Goal: Transaction & Acquisition: Purchase product/service

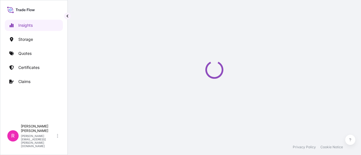
select select "2025"
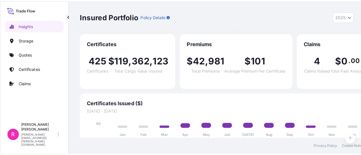
scroll to position [6, 0]
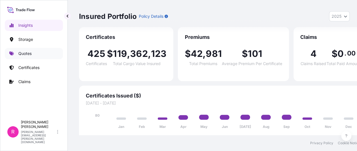
click at [31, 53] on p "Quotes" at bounding box center [24, 54] width 13 height 6
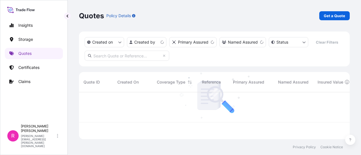
scroll to position [46, 266]
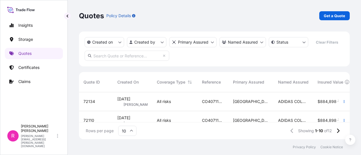
drag, startPoint x: 332, startPoint y: 11, endPoint x: 335, endPoint y: 15, distance: 4.6
click at [332, 11] on div "Quotes Policy Details Get a Quote" at bounding box center [214, 16] width 271 height 32
click at [335, 15] on p "Get a Quote" at bounding box center [334, 16] width 21 height 6
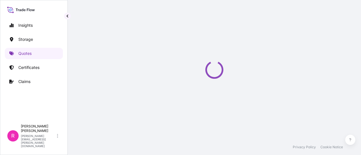
select select "Water"
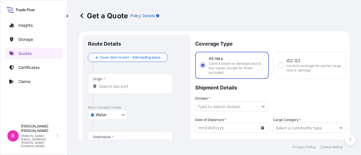
scroll to position [9, 0]
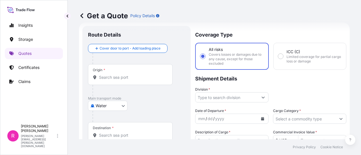
click at [138, 75] on input "Origin *" at bounding box center [132, 78] width 67 height 6
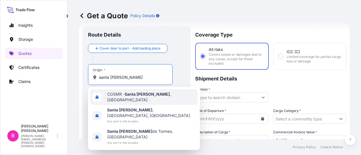
click at [120, 95] on span "COSMR - Santa Marta , Colombia" at bounding box center [151, 97] width 88 height 11
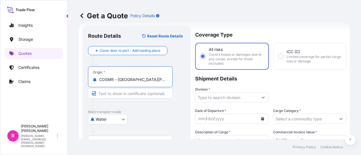
scroll to position [37, 0]
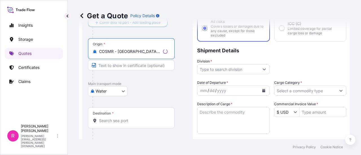
type input "COSMR - Santa Marta, Colombia"
click at [113, 114] on span "*" at bounding box center [113, 113] width 2 height 5
click at [113, 118] on input "Destination *" at bounding box center [133, 121] width 69 height 6
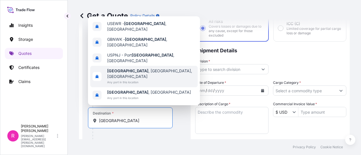
click at [131, 80] on span "Any port in this location" at bounding box center [151, 83] width 88 height 6
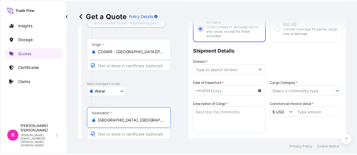
scroll to position [65, 0]
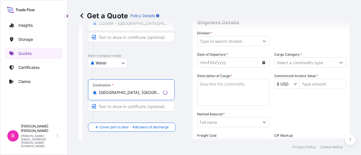
type input "Newark, NJ, USA"
click at [226, 39] on input "Division *" at bounding box center [228, 41] width 62 height 10
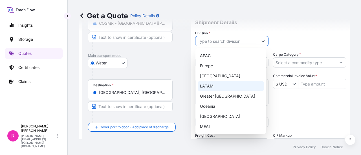
click at [214, 89] on div "LATAM" at bounding box center [231, 86] width 66 height 10
type input "LATAM"
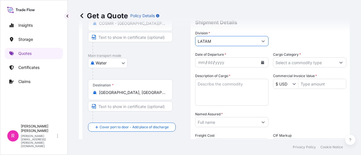
click at [261, 64] on icon "Calendar" at bounding box center [262, 62] width 3 height 3
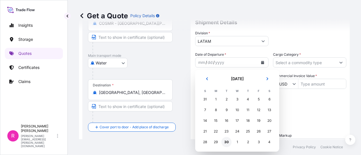
click at [226, 143] on div "30" at bounding box center [226, 142] width 10 height 10
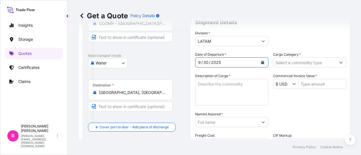
click at [296, 63] on input "Cargo Category *" at bounding box center [304, 63] width 63 height 10
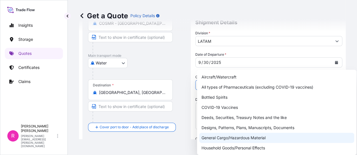
click at [256, 139] on div "General Cargo/Hazardous Material" at bounding box center [276, 138] width 155 height 10
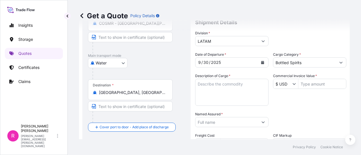
paste input "POWER TRANSFORMER"
click at [223, 87] on textarea "Description of Cargo *" at bounding box center [231, 92] width 73 height 27
click at [311, 61] on input "Bottled SpiritsPOWER TRANSFORMER" at bounding box center [304, 63] width 63 height 10
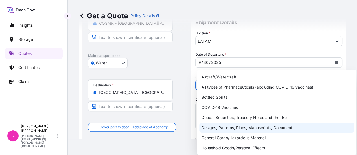
click at [223, 136] on div "General Cargo/Hazardous Material" at bounding box center [276, 138] width 155 height 10
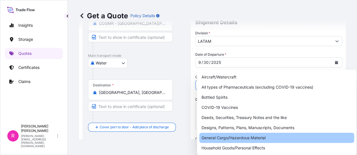
type input "General Cargo/Hazardous Material"
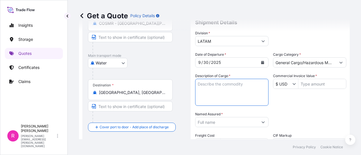
click at [229, 90] on textarea "Description of Cargo *" at bounding box center [231, 92] width 73 height 27
paste textarea "POWER TRANSFORMER"
type textarea "POWER TRANSFORMER"
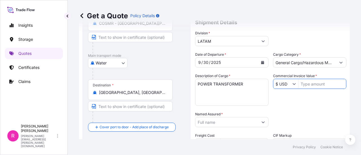
click at [319, 84] on input "Commercial Invoice Value *" at bounding box center [322, 84] width 48 height 10
click at [300, 83] on input "Commercial Invoice Value *" at bounding box center [322, 84] width 48 height 10
click at [225, 124] on input "Named Assured *" at bounding box center [226, 122] width 63 height 10
type input "764,628.6"
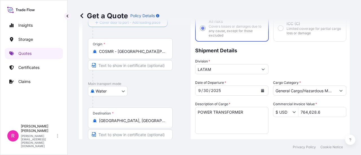
scroll to position [65, 0]
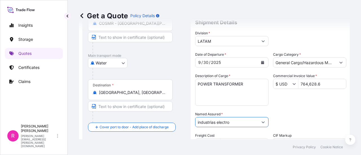
click at [237, 123] on input "industrias electro" at bounding box center [226, 122] width 63 height 10
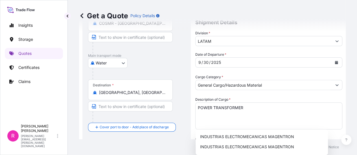
drag, startPoint x: 242, startPoint y: 128, endPoint x: 243, endPoint y: 131, distance: 3.2
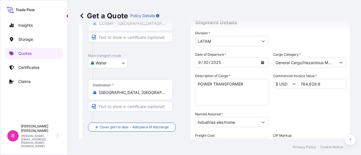
click at [241, 123] on input "industrias electrome" at bounding box center [226, 122] width 63 height 10
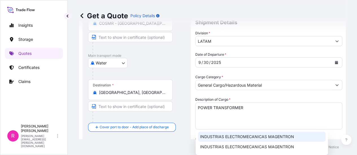
click at [249, 139] on span "INDUSTRIAS ELECTROMECANICAS MAGENTRON" at bounding box center [247, 137] width 94 height 6
type input "INDUSTRIAS ELECTROMECANICAS MAGENTRON"
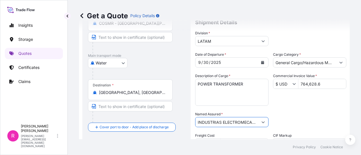
scroll to position [122, 0]
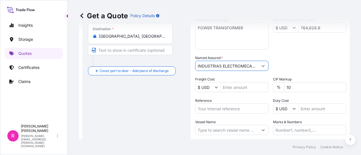
click at [233, 106] on input "Reference" at bounding box center [231, 109] width 73 height 10
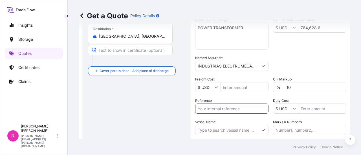
drag, startPoint x: 235, startPoint y: 104, endPoint x: 236, endPoint y: 113, distance: 9.4
click at [235, 105] on input "Reference" at bounding box center [231, 109] width 73 height 10
paste input "CO4061155982"
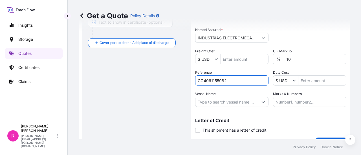
type input "CO4061155982"
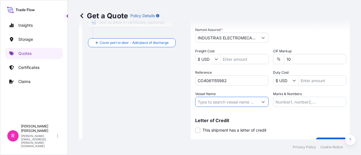
click at [234, 103] on input "Vessel Name" at bounding box center [226, 102] width 63 height 10
click at [223, 105] on input "Vessel Name" at bounding box center [226, 102] width 63 height 10
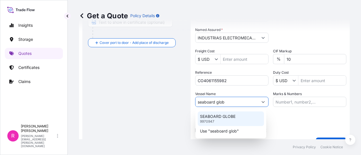
click at [229, 116] on p "SEABOARD GLOBE" at bounding box center [218, 117] width 36 height 6
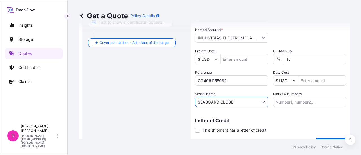
scroll to position [163, 0]
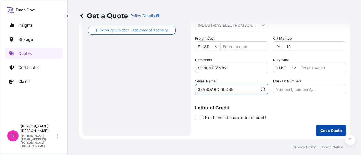
type input "SEABOARD GLOBE"
click at [326, 126] on button "Get a Quote" at bounding box center [331, 130] width 30 height 11
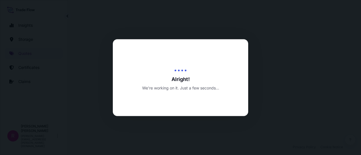
select select "Water"
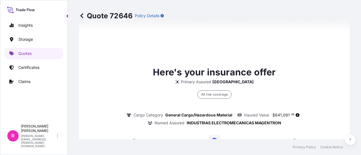
scroll to position [901, 0]
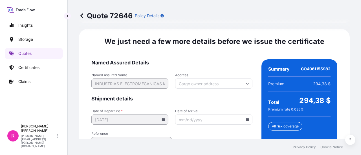
click at [246, 118] on icon at bounding box center [247, 119] width 3 height 3
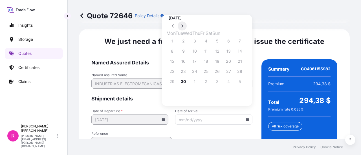
click at [187, 21] on button at bounding box center [182, 25] width 9 height 9
click at [210, 54] on button "9" at bounding box center [205, 51] width 9 height 9
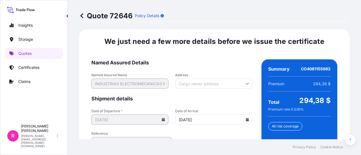
type input "10/09/2025"
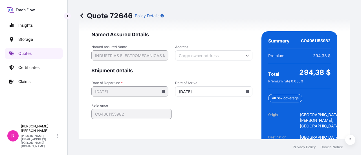
scroll to position [955, 0]
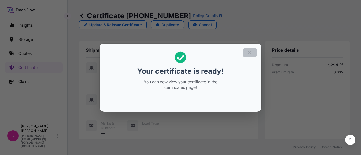
click at [250, 52] on icon "button" at bounding box center [249, 52] width 5 height 5
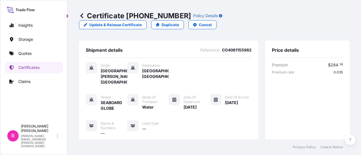
click at [39, 55] on link "Quotes" at bounding box center [34, 53] width 58 height 11
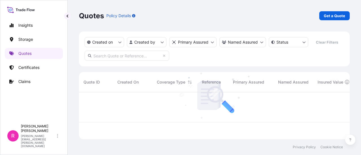
scroll to position [46, 266]
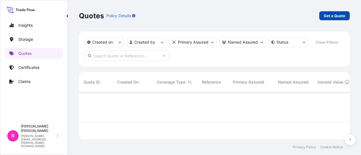
click at [333, 19] on link "Get a Quote" at bounding box center [334, 15] width 30 height 9
select select "Water"
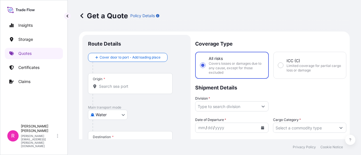
scroll to position [9, 0]
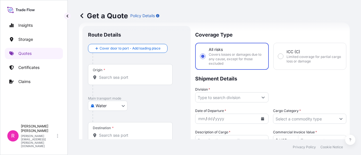
click at [126, 71] on div "Origin *" at bounding box center [130, 74] width 85 height 21
click at [126, 75] on input "Origin *" at bounding box center [132, 78] width 67 height 6
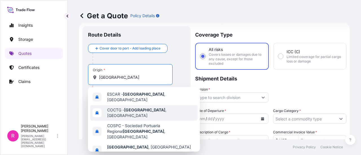
click at [135, 106] on div "COCTG - Cartagena , Colombia" at bounding box center [143, 113] width 107 height 16
type input "COCTG - Cartagena, Colombia"
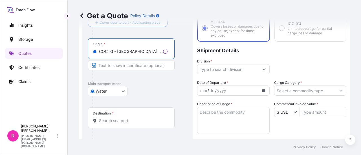
scroll to position [65, 0]
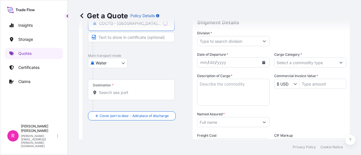
click at [121, 95] on input "Destination *" at bounding box center [133, 93] width 69 height 6
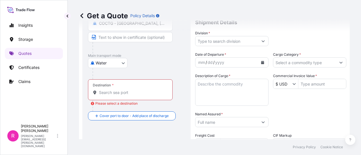
click at [108, 93] on input "Destination * Please select a destination" at bounding box center [132, 93] width 67 height 6
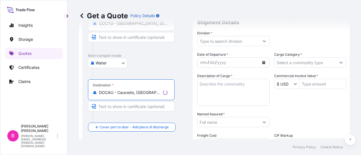
type input "DOCAU - Caucedo, Dominican Republic"
click at [217, 44] on input "Division *" at bounding box center [228, 41] width 62 height 10
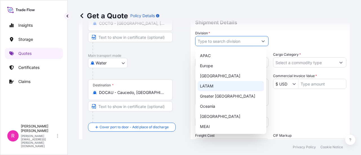
click at [215, 84] on div "LATAM" at bounding box center [231, 86] width 66 height 10
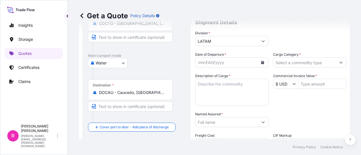
type input "Greater China"
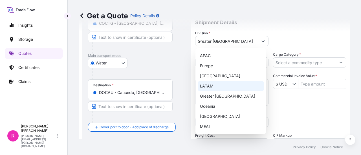
drag, startPoint x: 196, startPoint y: 82, endPoint x: 214, endPoint y: 87, distance: 18.8
click at [214, 88] on textarea "Description of Cargo *" at bounding box center [231, 92] width 73 height 27
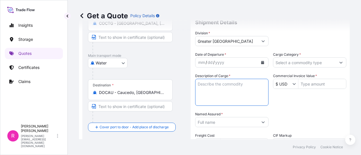
paste textarea "POWER TRANSFORMER"
type textarea "POWER TRANSFORMER"
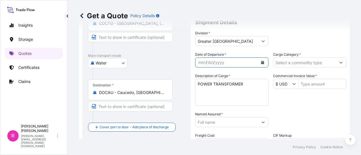
click at [261, 62] on icon "Calendar" at bounding box center [262, 62] width 3 height 3
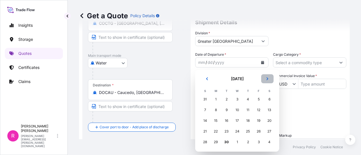
click at [272, 80] on button "Next" at bounding box center [267, 78] width 12 height 9
click at [217, 111] on div "6" at bounding box center [216, 110] width 10 height 10
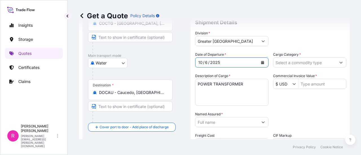
click at [261, 63] on icon "Calendar" at bounding box center [262, 62] width 3 height 3
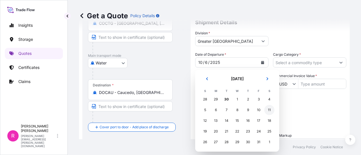
click at [271, 111] on div "11" at bounding box center [269, 110] width 10 height 10
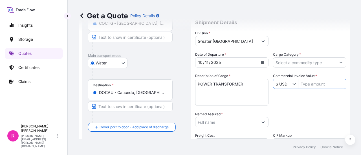
click at [320, 84] on input "Commercial Invoice Value *" at bounding box center [322, 84] width 48 height 10
type input "106,306.05"
drag, startPoint x: 256, startPoint y: 116, endPoint x: 251, endPoint y: 119, distance: 5.9
click at [256, 116] on div "Named Assured *" at bounding box center [231, 120] width 73 height 16
click at [247, 123] on input "Named Assured *" at bounding box center [226, 122] width 63 height 10
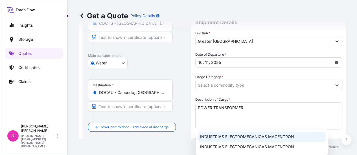
click at [230, 133] on div "INDUSTRIAS ELECTROMECANICAS MAGENTRON" at bounding box center [262, 137] width 128 height 10
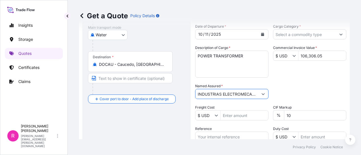
scroll to position [122, 0]
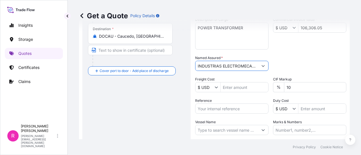
type input "INDUSTRIAS ELECTROMECANICAS MAGENTRON"
click at [212, 108] on input "Reference" at bounding box center [231, 109] width 73 height 10
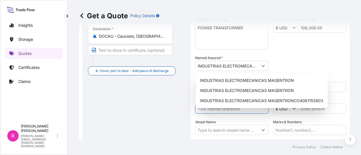
paste input "EXPO 272-25"
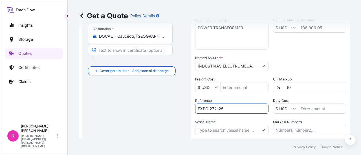
scroll to position [150, 0]
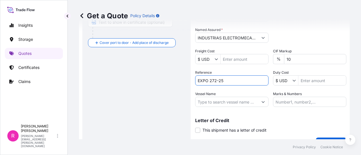
type input "EXPO 272-25"
click at [218, 104] on input "Vessel Name" at bounding box center [226, 102] width 63 height 10
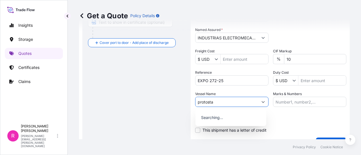
type input "protostar"
drag, startPoint x: 220, startPoint y: 100, endPoint x: 188, endPoint y: 100, distance: 31.3
click at [188, 100] on form "Route Details Reset Route Details Cover door to port - Add loading place Place …" at bounding box center [214, 17] width 271 height 271
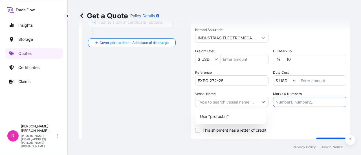
type input "P"
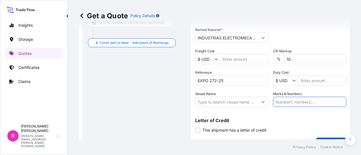
click at [234, 101] on input "Vessel Name" at bounding box center [226, 102] width 63 height 10
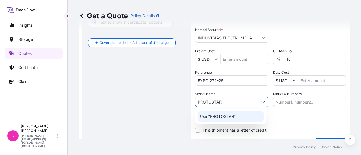
click at [234, 121] on div "Use "PROTOSTAR"" at bounding box center [231, 117] width 66 height 10
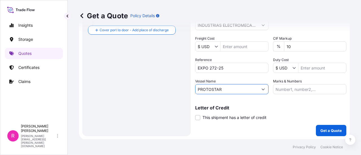
type input "PROTOSTAR"
drag, startPoint x: 328, startPoint y: 122, endPoint x: 327, endPoint y: 128, distance: 5.7
click at [328, 124] on div "Coverage Type All risks Covers losses or damages due to any cause, except for t…" at bounding box center [270, 4] width 151 height 264
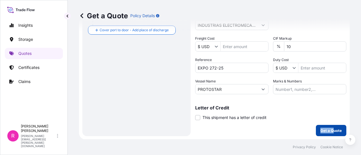
click at [327, 128] on p "Get a Quote" at bounding box center [330, 131] width 21 height 6
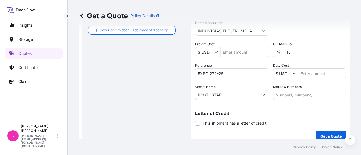
scroll to position [168, 0]
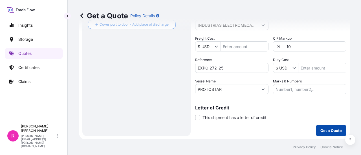
click at [330, 127] on button "Get a Quote" at bounding box center [331, 130] width 30 height 11
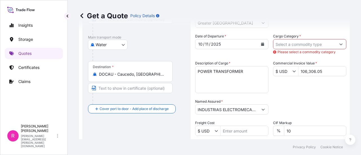
click at [298, 45] on input "Cargo Category *" at bounding box center [304, 44] width 63 height 10
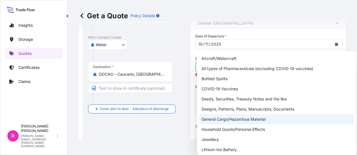
click at [241, 118] on div "General Cargo/Hazardous Material" at bounding box center [276, 120] width 155 height 10
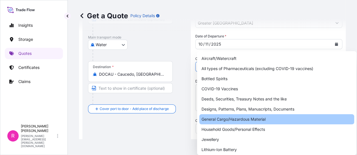
type input "General Cargo/Hazardous Material"
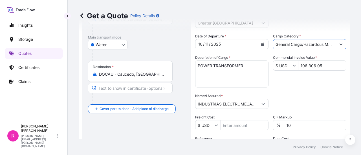
scroll to position [163, 0]
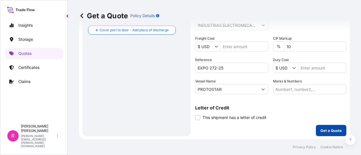
click at [323, 129] on p "Get a Quote" at bounding box center [330, 131] width 21 height 6
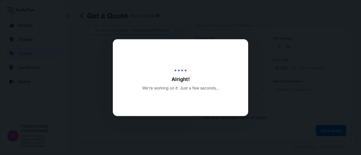
select select "Water"
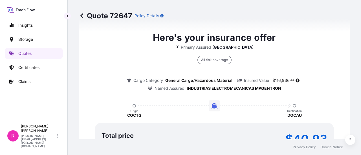
scroll to position [477, 0]
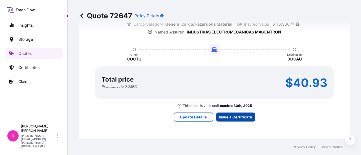
click at [232, 124] on div "Here's your insurance offer Primary Assured Colombia All risk coverage Cargo Ca…" at bounding box center [214, 48] width 255 height 418
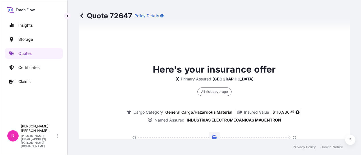
scroll to position [907, 0]
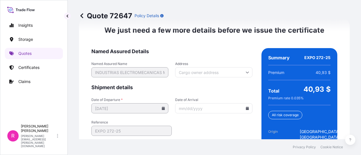
click at [244, 114] on input "Date of Arrival" at bounding box center [213, 109] width 77 height 10
click at [246, 110] on icon at bounding box center [247, 108] width 3 height 3
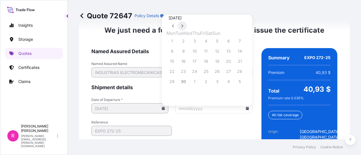
click at [183, 24] on icon at bounding box center [182, 25] width 2 height 3
click at [174, 64] on button "13" at bounding box center [172, 61] width 9 height 9
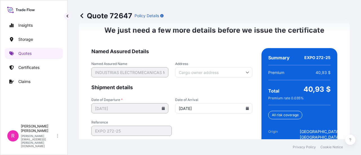
type input "10/13/2025"
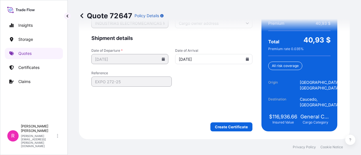
scroll to position [966, 0]
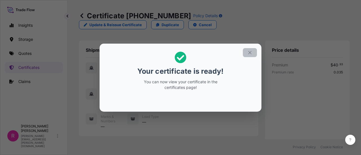
click at [251, 53] on icon "button" at bounding box center [249, 52] width 5 height 5
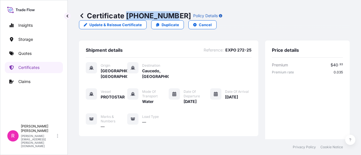
drag, startPoint x: 126, startPoint y: 14, endPoint x: 170, endPoint y: 16, distance: 44.1
click at [170, 16] on p "Certificate 31619-449-1" at bounding box center [135, 15] width 112 height 9
copy p "31619-449-1"
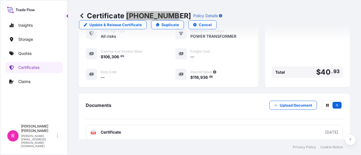
scroll to position [206, 0]
